Goal: Transaction & Acquisition: Purchase product/service

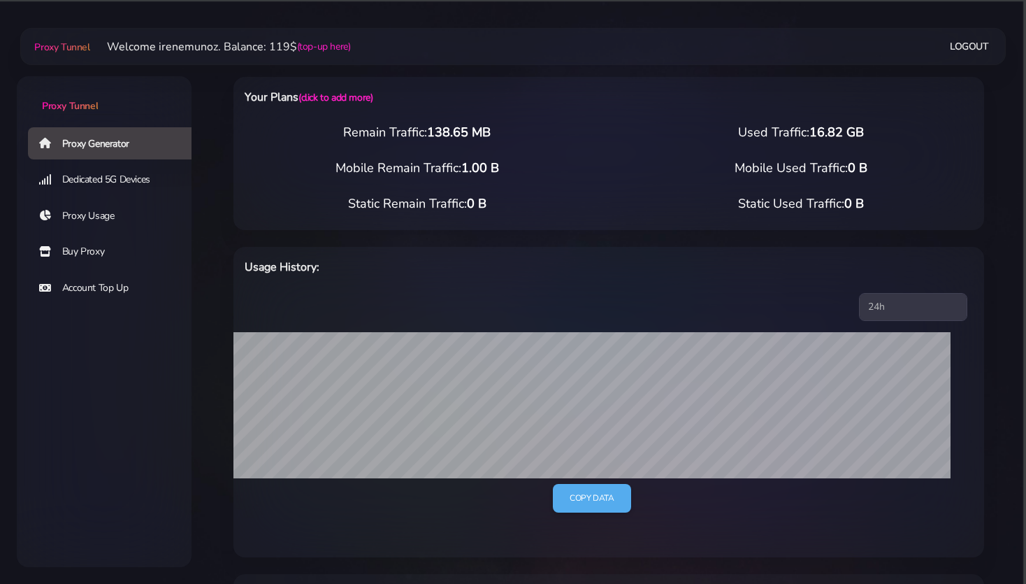
click at [70, 250] on link "Buy Proxy" at bounding box center [115, 252] width 175 height 32
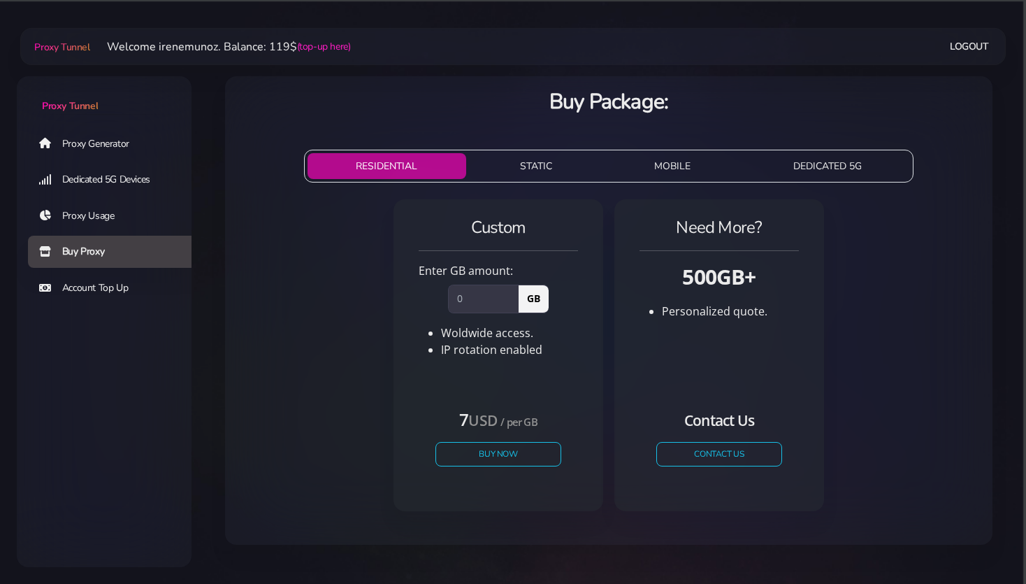
click at [544, 166] on button "STATIC" at bounding box center [536, 166] width 129 height 26
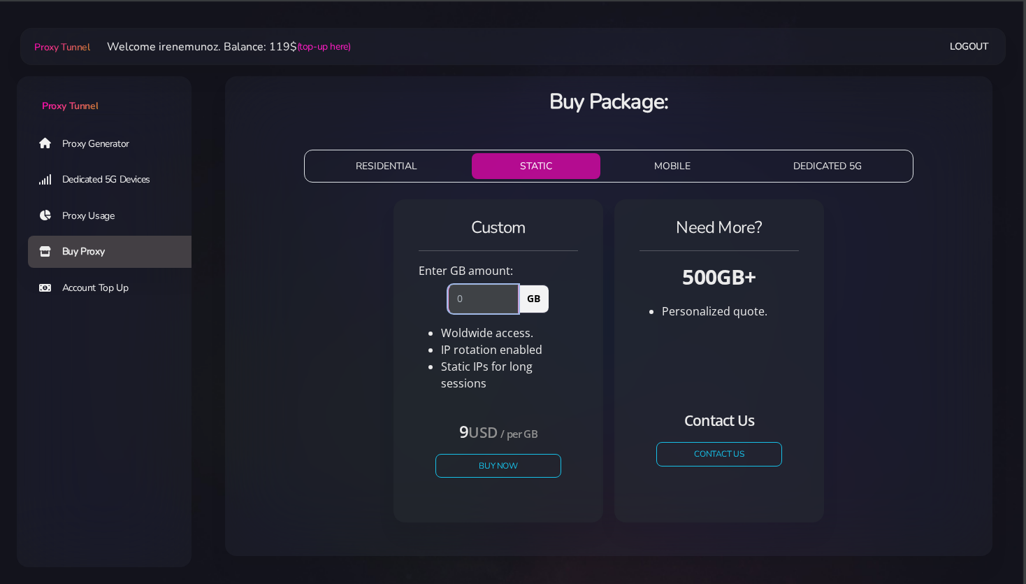
drag, startPoint x: 440, startPoint y: 292, endPoint x: 426, endPoint y: 292, distance: 14.0
click at [448, 292] on input "number" at bounding box center [483, 298] width 71 height 28
type input "1"
click at [491, 457] on button "Buy Now" at bounding box center [498, 465] width 129 height 24
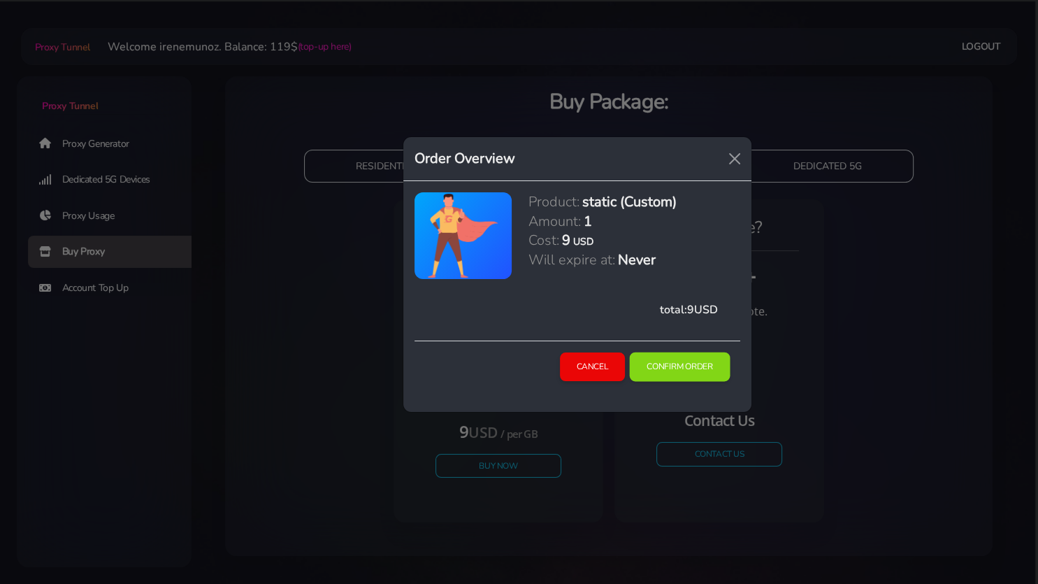
click at [666, 366] on button "Confirm Order" at bounding box center [680, 366] width 101 height 29
click at [678, 365] on button "Confirm Order" at bounding box center [680, 366] width 101 height 29
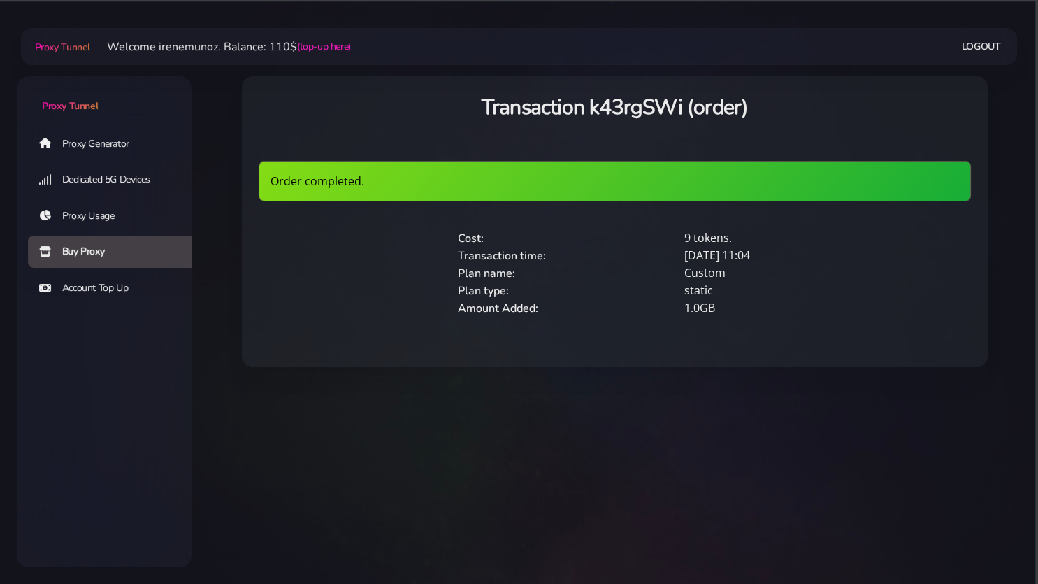
click at [103, 147] on link "Proxy Generator" at bounding box center [115, 143] width 175 height 32
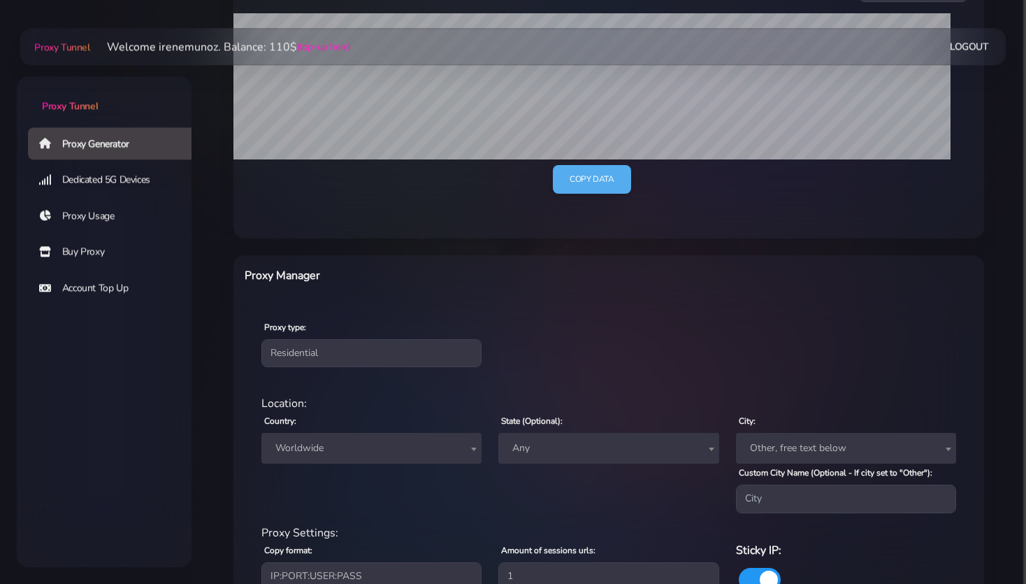
scroll to position [369, 0]
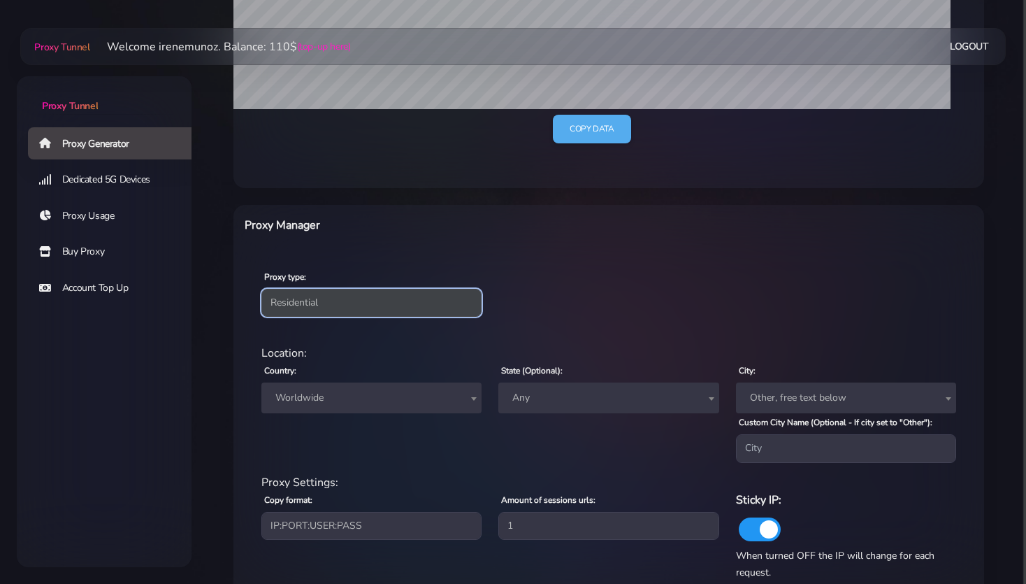
select select "static"
click option "Static" at bounding box center [0, 0] width 0 height 0
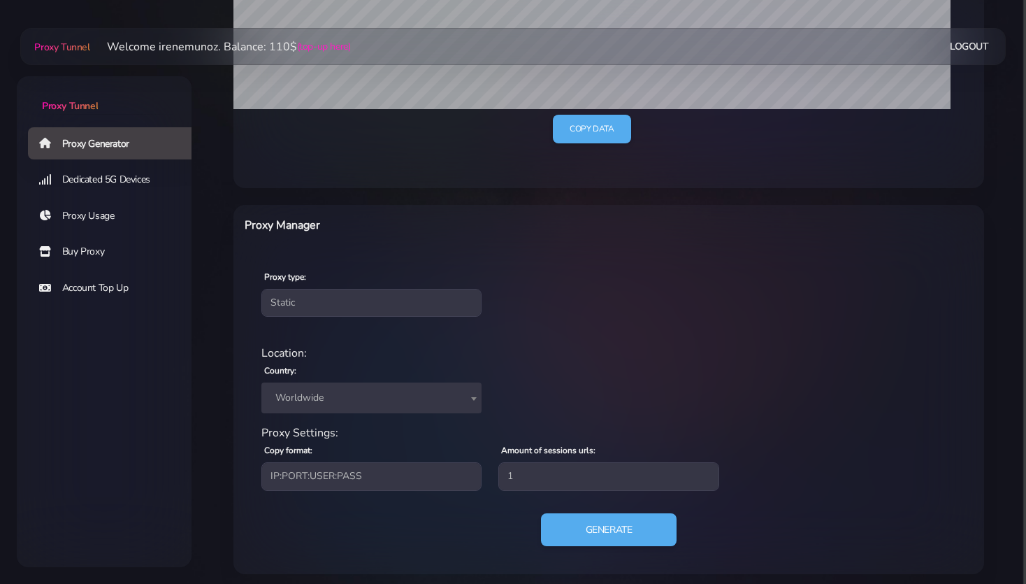
click at [312, 394] on span "Worldwide" at bounding box center [371, 398] width 203 height 20
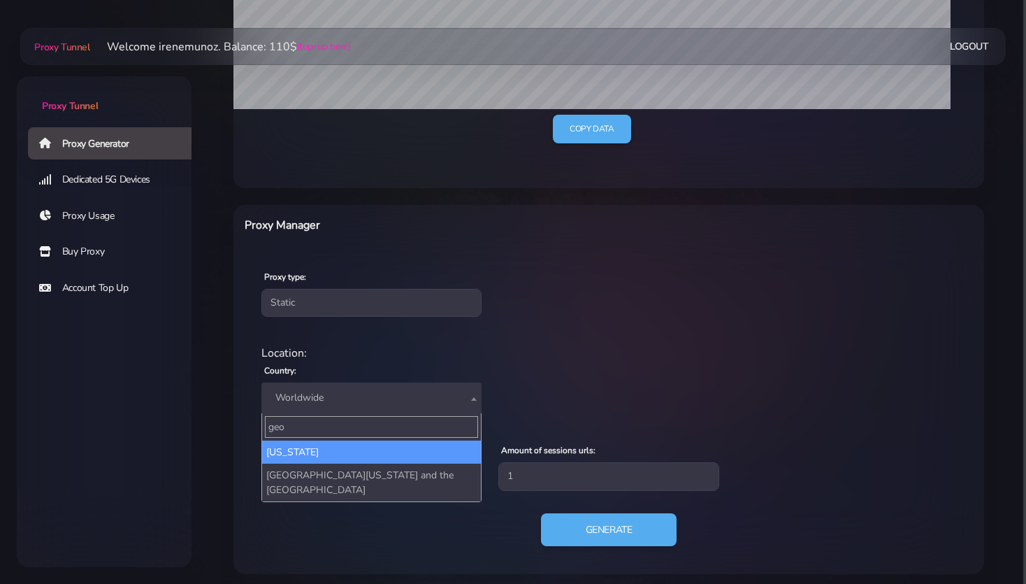
type input "geo"
select select "GE"
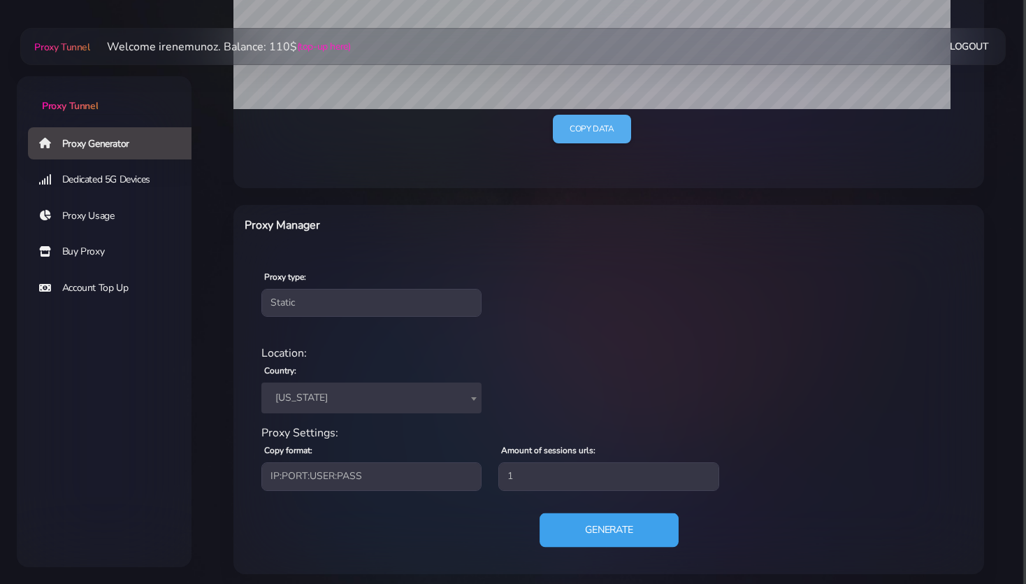
click at [605, 533] on button "Generate" at bounding box center [609, 529] width 139 height 34
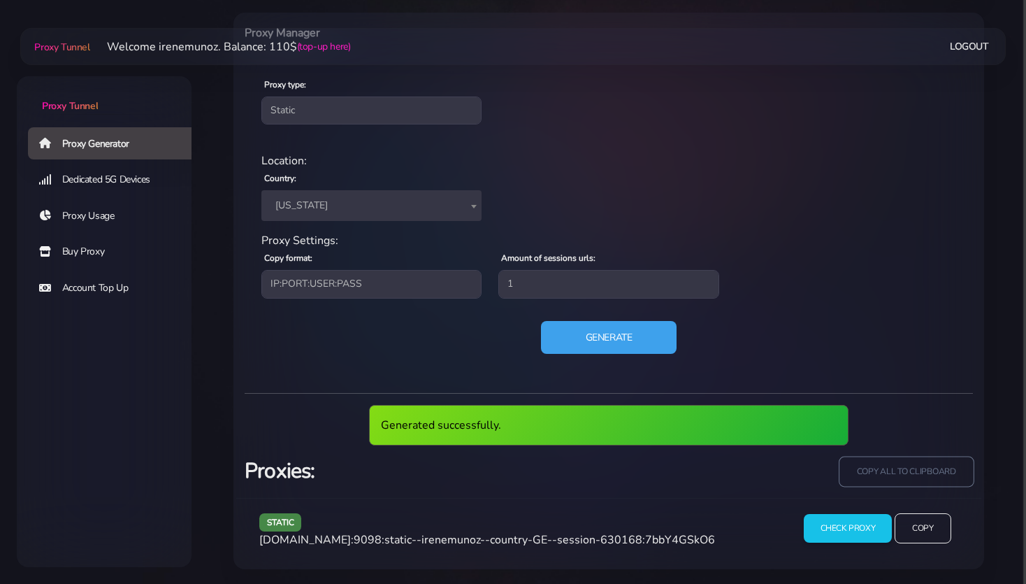
scroll to position [509, 0]
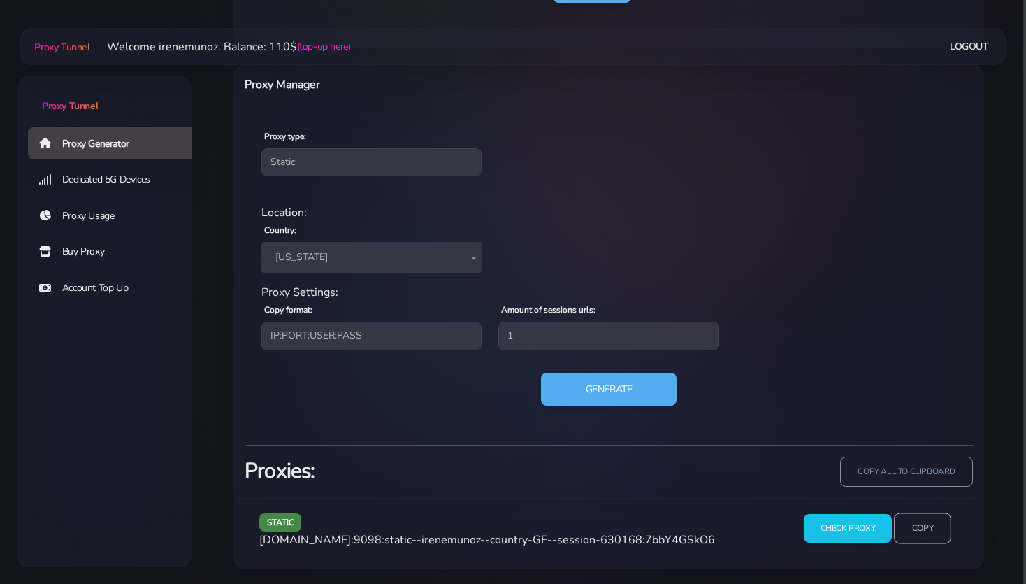
click at [927, 525] on input "Copy" at bounding box center [922, 528] width 57 height 31
